Goal: Information Seeking & Learning: Find contact information

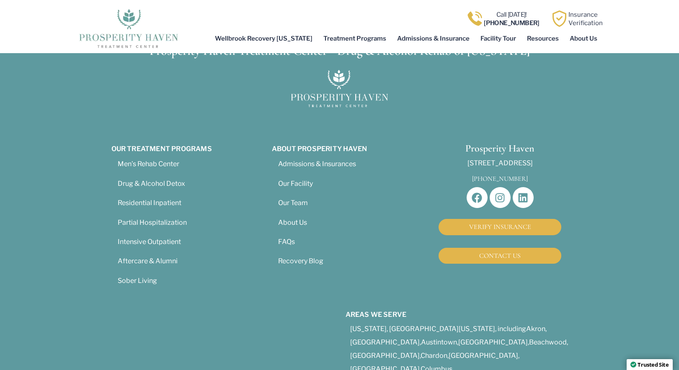
scroll to position [4106, 0]
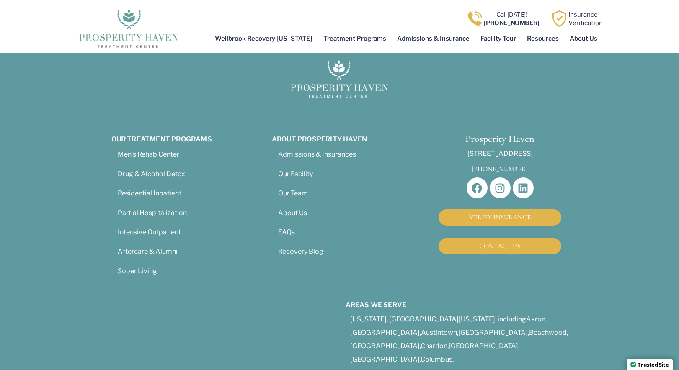
click at [55, 194] on section "Prosperity Haven Treatment Center - Drug & Alcohol Rehab of Ohio Our Treatment …" at bounding box center [339, 299] width 679 height 556
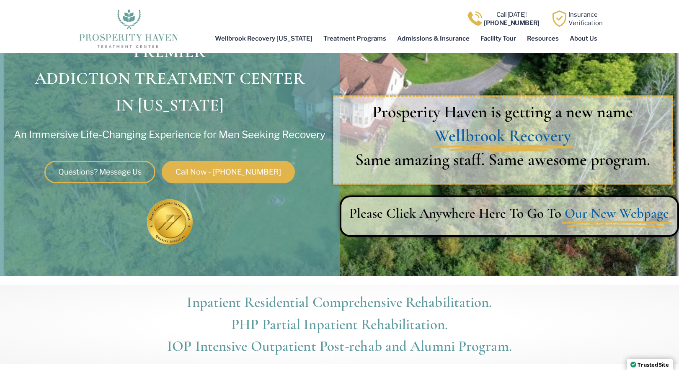
scroll to position [120, 0]
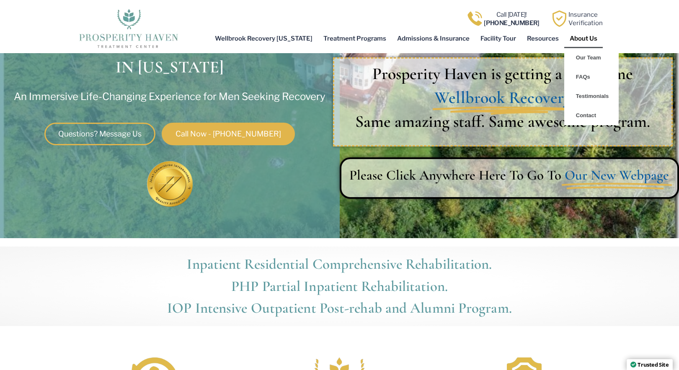
click at [589, 36] on link "About Us" at bounding box center [583, 38] width 39 height 19
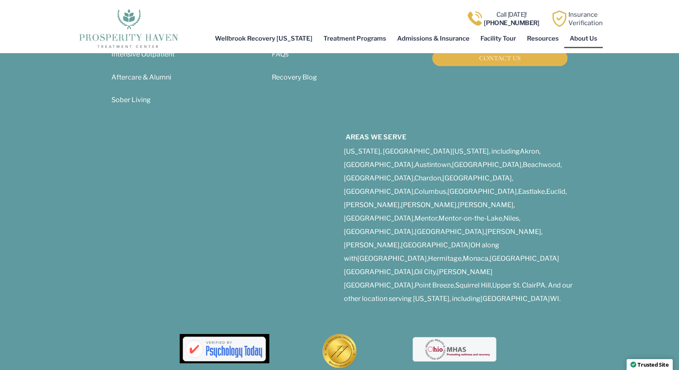
scroll to position [3054, 0]
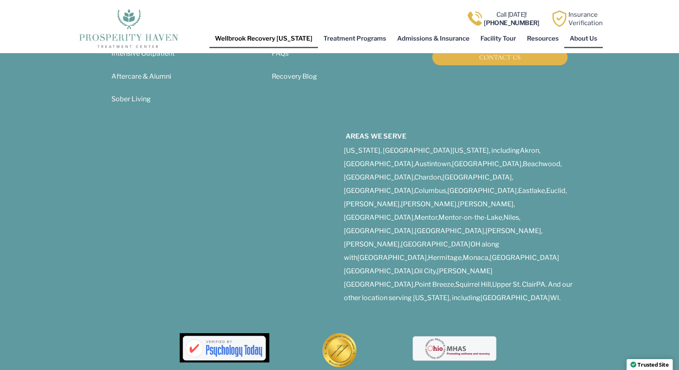
click at [263, 39] on link "Wellbrook Recovery [US_STATE]" at bounding box center [264, 38] width 109 height 19
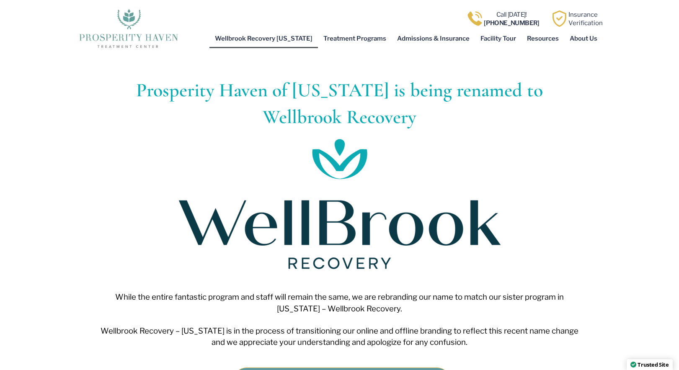
click at [36, 215] on section at bounding box center [339, 204] width 679 height 139
drag, startPoint x: 546, startPoint y: 22, endPoint x: 497, endPoint y: 20, distance: 48.6
click at [497, 20] on div "Call Today! (614) 300-3745 Insurance Verification" at bounding box center [391, 18] width 424 height 17
copy div "614) 300-3745"
drag, startPoint x: 101, startPoint y: 332, endPoint x: 196, endPoint y: 331, distance: 94.3
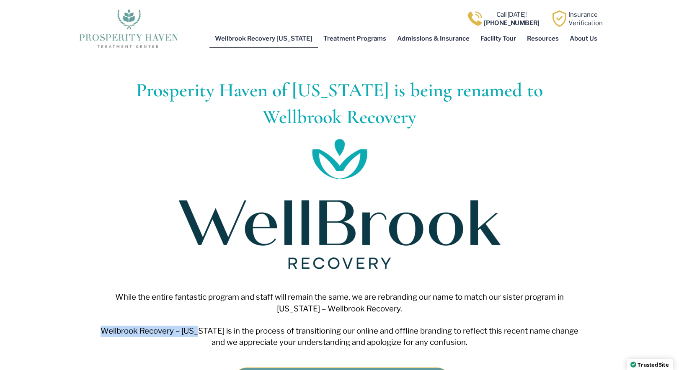
click at [196, 331] on span "Wellbrook Recovery – Ohio is in the process of transitioning our online and off…" at bounding box center [340, 336] width 478 height 21
copy span "Wellbrook Recovery – Ohio"
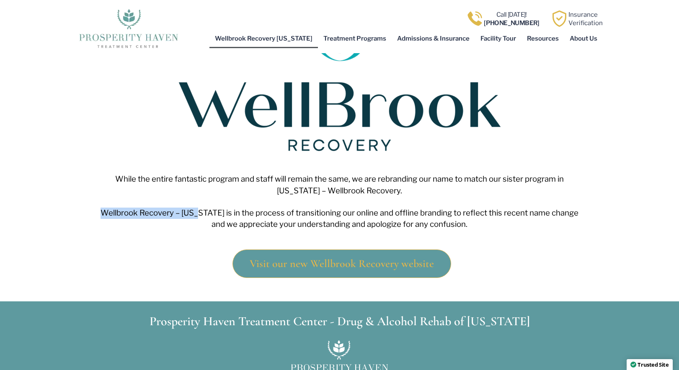
scroll to position [168, 0]
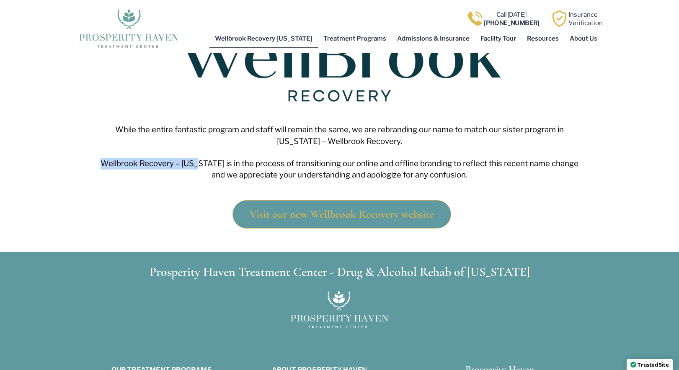
click at [312, 215] on span "Visit our new Wellbrook Recovery website" at bounding box center [342, 214] width 184 height 11
